Goal: Task Accomplishment & Management: Manage account settings

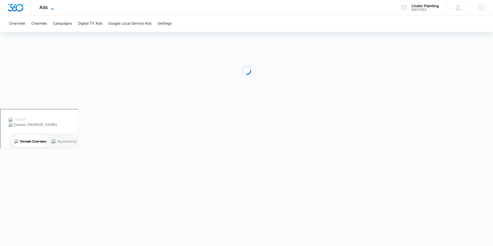
click at [42, 6] on span "Ads" at bounding box center [43, 7] width 9 height 5
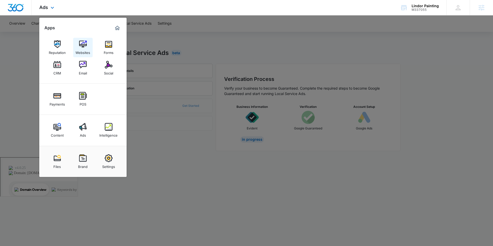
click at [83, 43] on img at bounding box center [83, 44] width 8 height 8
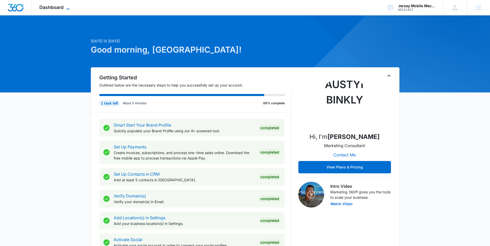
click at [69, 9] on icon at bounding box center [68, 9] width 6 height 6
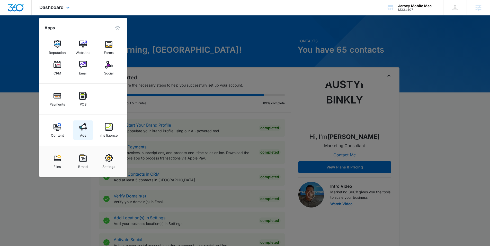
click at [84, 125] on img at bounding box center [83, 127] width 8 height 8
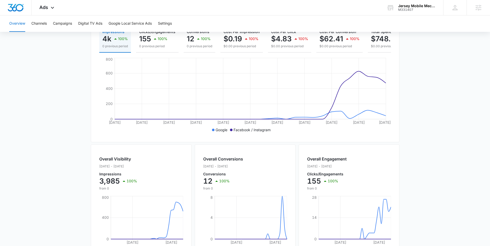
scroll to position [81, 0]
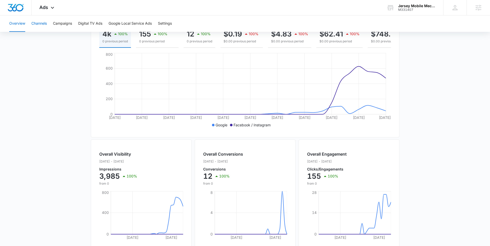
click at [36, 25] on button "Channels" at bounding box center [38, 23] width 15 height 16
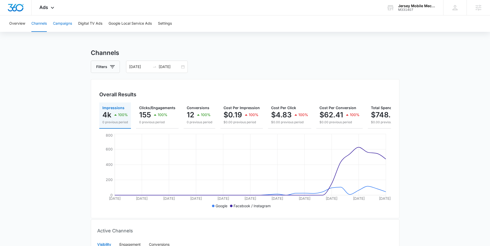
click at [61, 20] on button "Campaigns" at bounding box center [62, 23] width 19 height 16
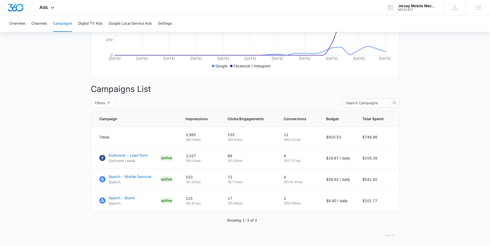
scroll to position [145, 0]
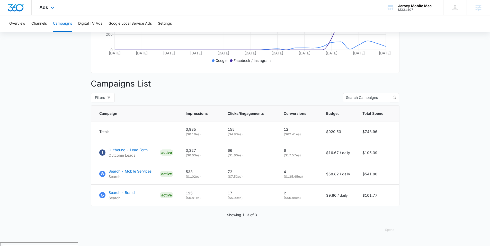
click at [48, 10] on div "Ads Apps Reputation Websites Forms CRM Email Social Payments POS Content Ads In…" at bounding box center [48, 7] width 32 height 15
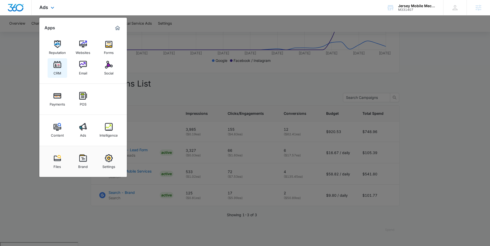
click at [59, 64] on img at bounding box center [57, 65] width 8 height 8
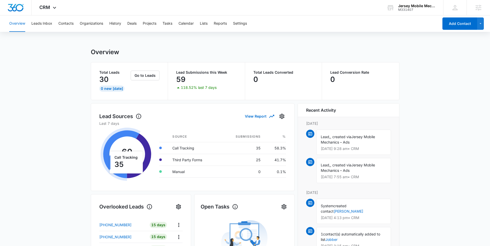
click at [465, 121] on main "Overview Total Leads 30 0 New Today Go to Leads Lead Submissions this Week 59 1…" at bounding box center [245, 245] width 490 height 395
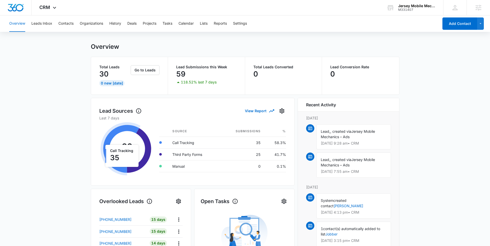
scroll to position [5, 0]
click at [47, 23] on button "Leads Inbox" at bounding box center [41, 23] width 21 height 16
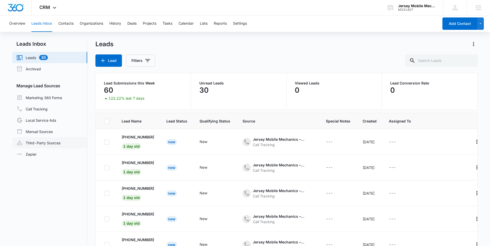
click at [38, 142] on link "Third-Party Sources" at bounding box center [38, 143] width 44 height 6
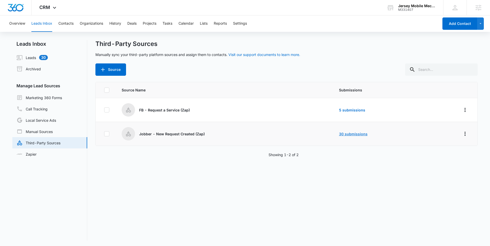
click at [347, 134] on link "30 submissions" at bounding box center [353, 134] width 29 height 4
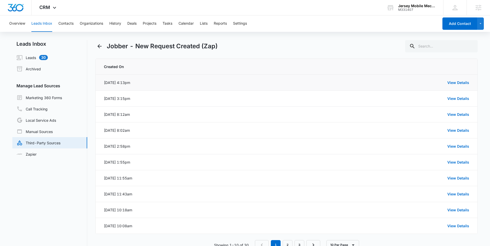
click at [458, 85] on div "View Details" at bounding box center [317, 82] width 303 height 5
click at [459, 83] on link "View Details" at bounding box center [458, 82] width 22 height 4
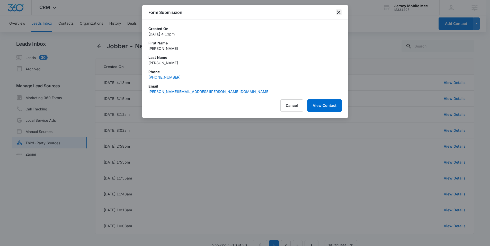
click at [337, 13] on icon "close" at bounding box center [339, 13] width 4 height 4
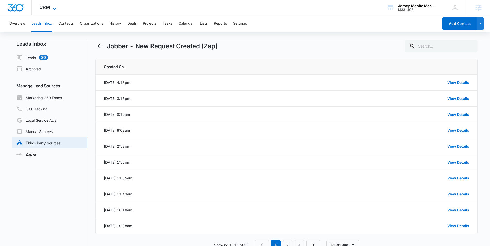
click at [57, 8] on icon at bounding box center [54, 9] width 6 height 6
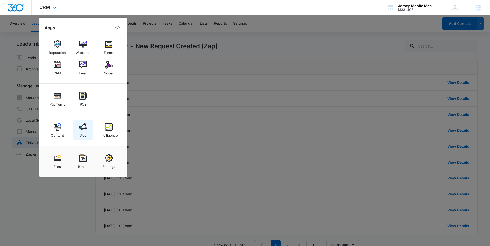
click at [86, 125] on img at bounding box center [83, 127] width 8 height 8
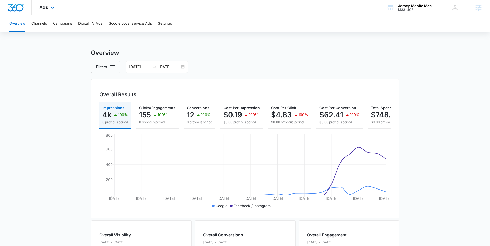
click at [48, 8] on div "Ads Apps Reputation Websites Forms CRM Email Social Payments POS Content Ads In…" at bounding box center [48, 7] width 32 height 15
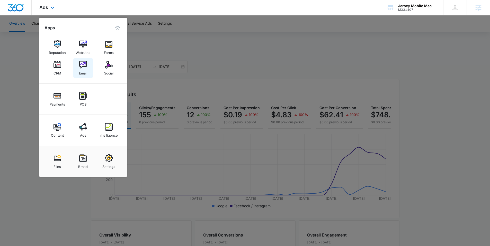
click at [79, 69] on div "Email" at bounding box center [83, 72] width 8 height 7
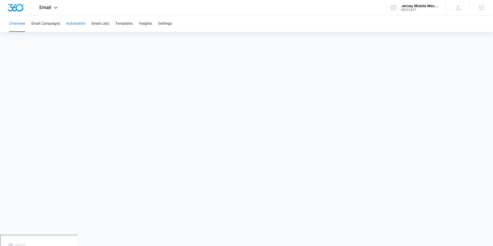
click at [85, 23] on button "Automation" at bounding box center [75, 23] width 19 height 16
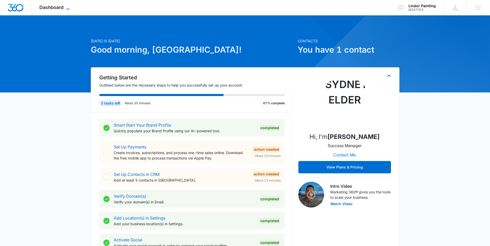
click at [61, 7] on span "Dashboard" at bounding box center [51, 7] width 24 height 5
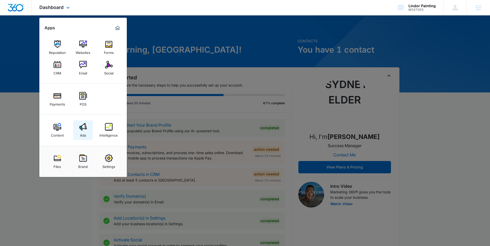
click at [82, 130] on img at bounding box center [83, 127] width 8 height 8
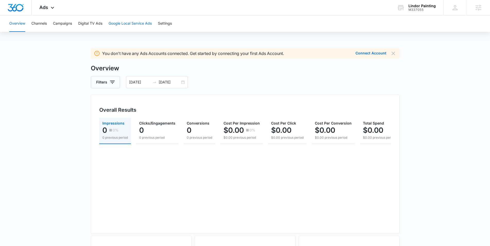
click at [141, 30] on button "Google Local Service Ads" at bounding box center [129, 23] width 43 height 16
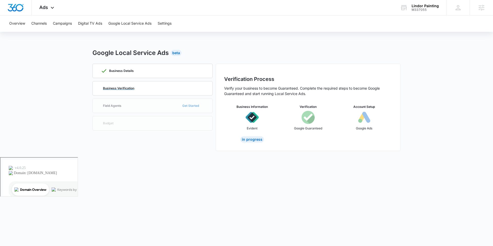
click at [141, 86] on div "Business Verification" at bounding box center [152, 88] width 103 height 14
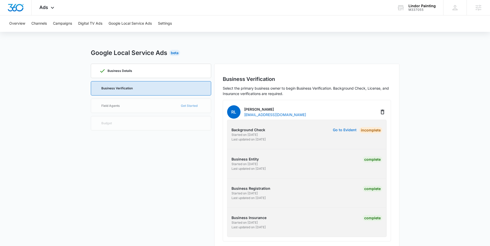
click at [337, 130] on button "Go to Evident" at bounding box center [345, 130] width 24 height 4
click at [51, 8] on icon at bounding box center [52, 9] width 6 height 6
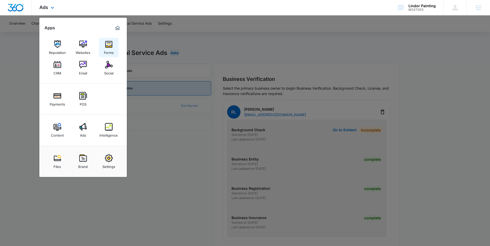
click at [108, 45] on img at bounding box center [109, 44] width 8 height 8
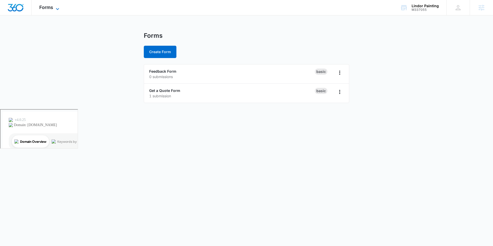
click at [46, 9] on span "Forms" at bounding box center [46, 7] width 14 height 5
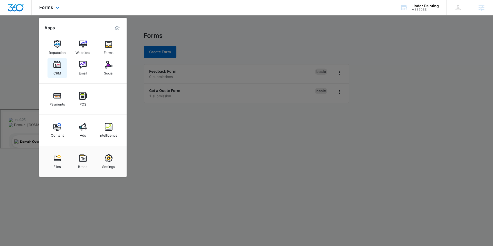
click at [58, 69] on div "CRM" at bounding box center [57, 72] width 8 height 7
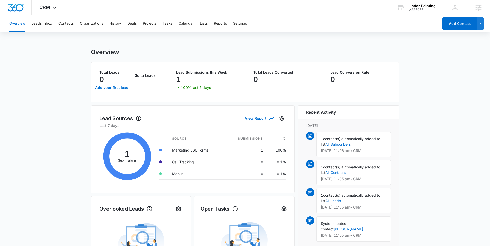
click at [52, 22] on div "Overview Leads Inbox Contacts Organizations History Deals Projects Tasks Calend…" at bounding box center [222, 23] width 432 height 16
click at [46, 23] on button "Leads Inbox" at bounding box center [41, 23] width 21 height 16
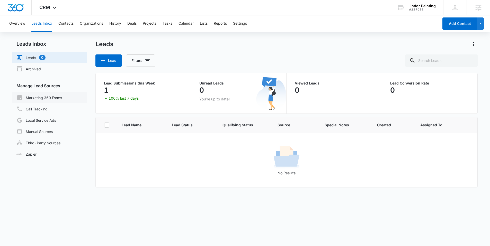
click at [38, 99] on link "Marketing 360 Forms" at bounding box center [38, 98] width 45 height 6
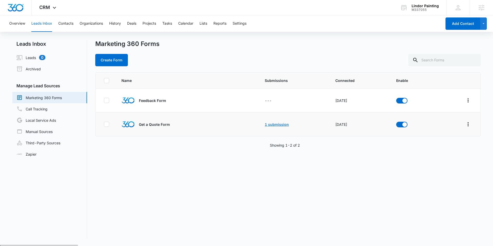
click at [278, 125] on link "1 submission" at bounding box center [277, 124] width 24 height 4
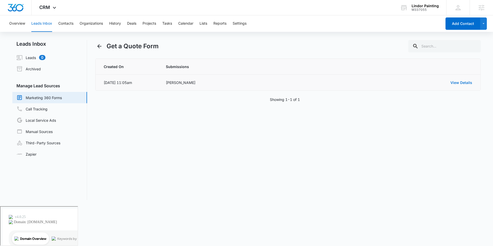
click at [465, 82] on link "View Details" at bounding box center [462, 82] width 22 height 4
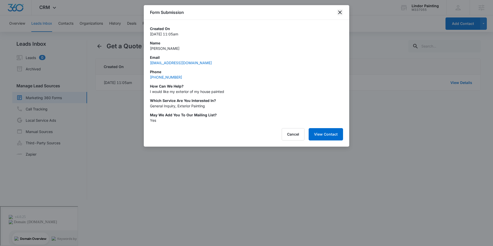
click at [338, 12] on icon "close" at bounding box center [340, 12] width 6 height 6
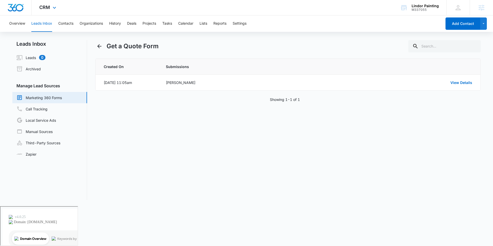
click at [59, 4] on div "CRM Apps Reputation Websites Forms CRM Email Social Payments POS Content Ads In…" at bounding box center [49, 7] width 34 height 15
